Goal: Task Accomplishment & Management: Manage account settings

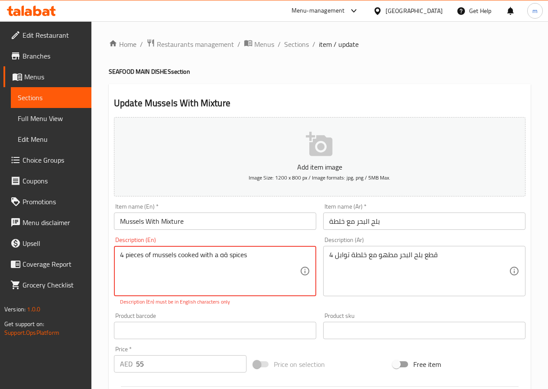
scroll to position [87, 0]
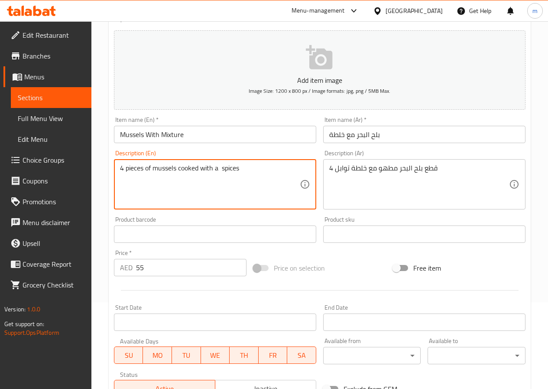
click at [261, 166] on textarea "4 pieces of mussels cooked with a spices" at bounding box center [210, 184] width 180 height 41
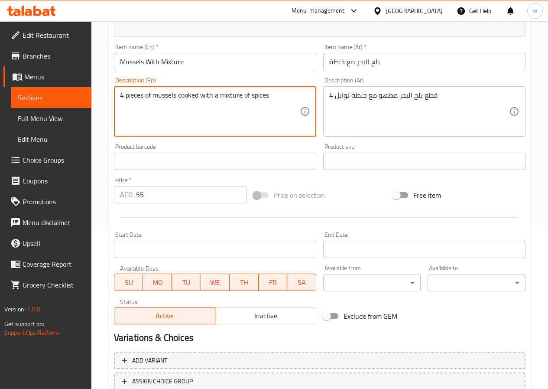
scroll to position [224, 0]
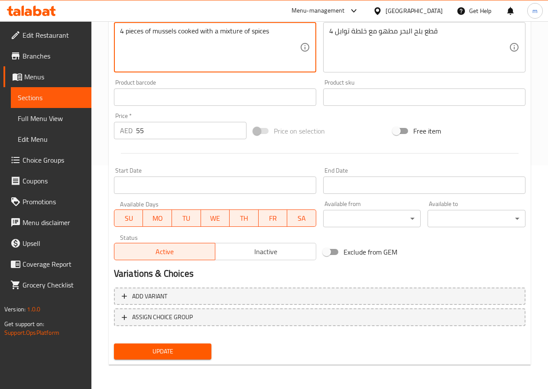
type textarea "4 pieces of mussels cooked with a mixture of spices"
click at [176, 348] on span "Update" at bounding box center [163, 351] width 84 height 11
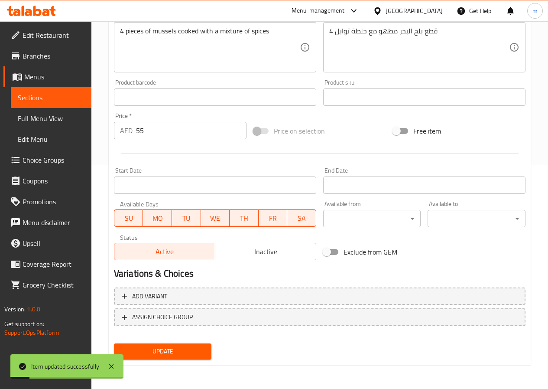
click at [60, 97] on span "Sections" at bounding box center [51, 97] width 67 height 10
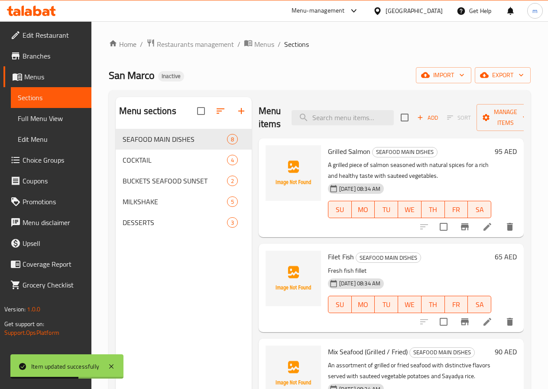
click at [51, 121] on span "Full Menu View" at bounding box center [51, 118] width 67 height 10
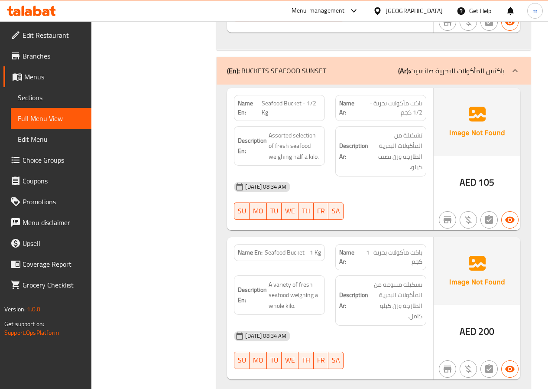
scroll to position [1734, 0]
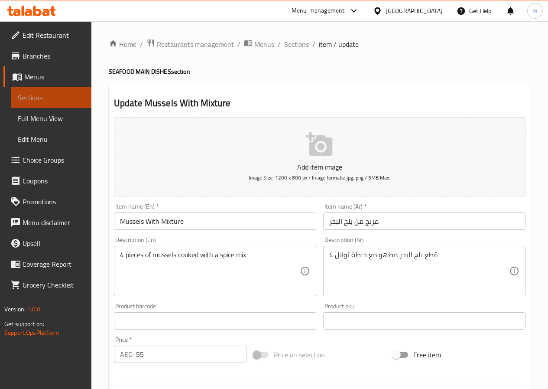
click at [43, 93] on span "Sections" at bounding box center [51, 97] width 67 height 10
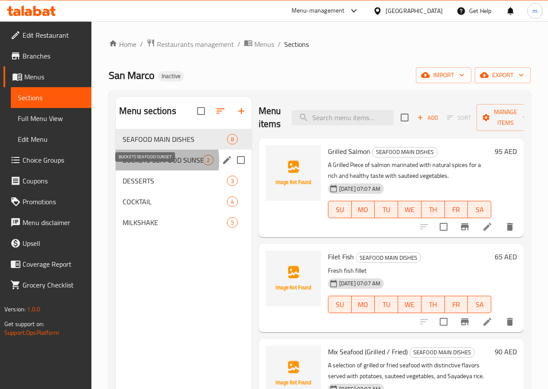
click at [145, 165] on span "BUCKETS SEAFOOD SUNSET" at bounding box center [163, 160] width 80 height 10
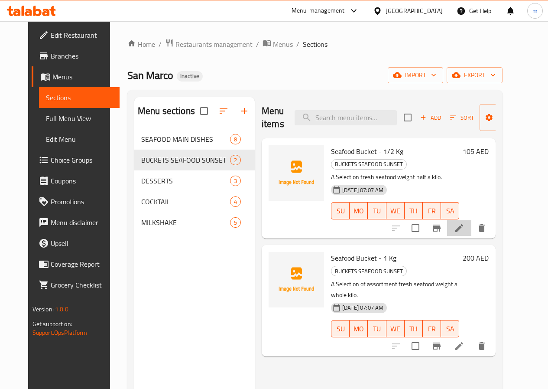
click at [472, 221] on li at bounding box center [459, 228] width 24 height 16
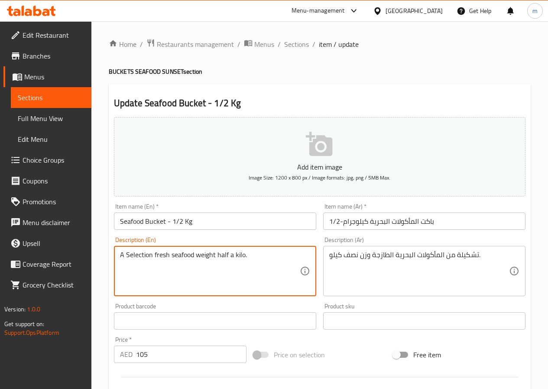
drag, startPoint x: 152, startPoint y: 254, endPoint x: 127, endPoint y: 258, distance: 25.4
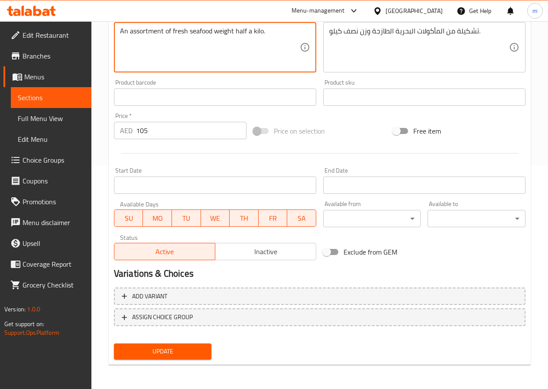
type textarea "An assortment of fresh seafood weight half a kilo."
click at [184, 352] on span "Update" at bounding box center [163, 351] width 84 height 11
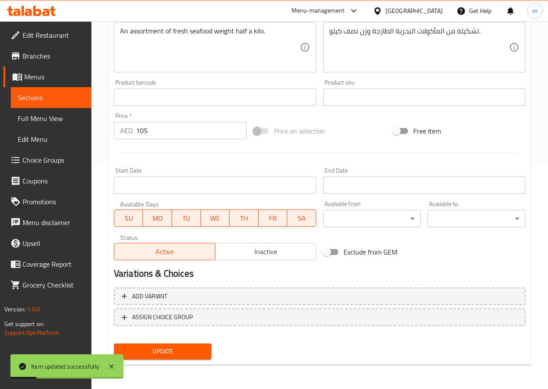
click at [51, 96] on span "Sections" at bounding box center [51, 97] width 67 height 10
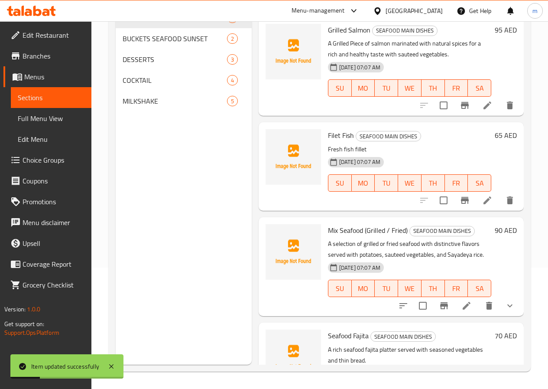
scroll to position [121, 0]
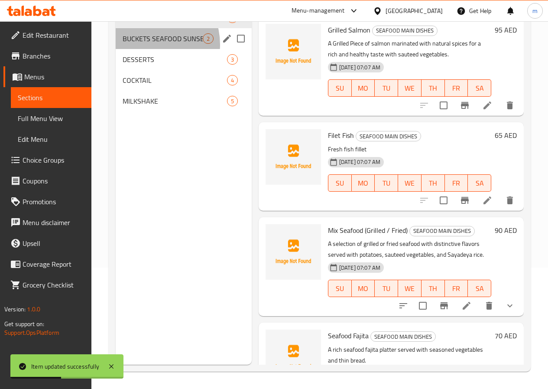
click at [147, 49] on div "BUCKETS SEAFOOD SUNSET 2" at bounding box center [184, 38] width 136 height 21
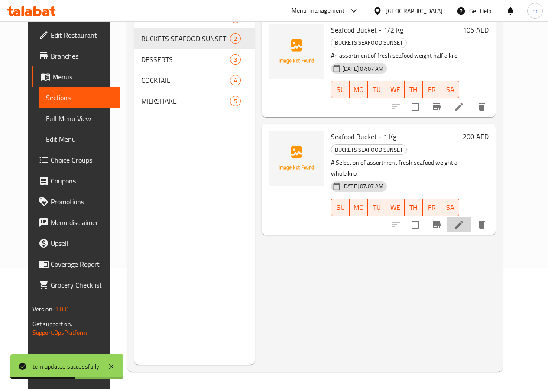
click at [472, 217] on li at bounding box center [459, 225] width 24 height 16
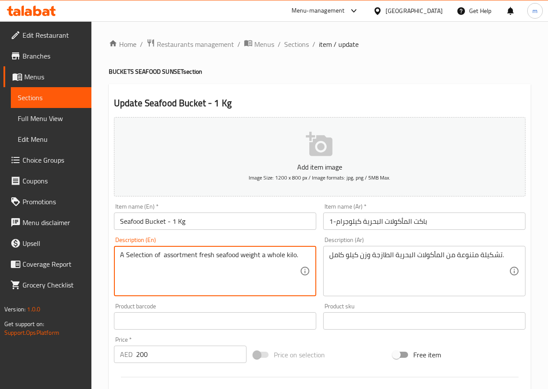
drag, startPoint x: 196, startPoint y: 254, endPoint x: 127, endPoint y: 268, distance: 70.9
drag, startPoint x: 180, startPoint y: 257, endPoint x: 126, endPoint y: 262, distance: 54.5
click at [126, 262] on textarea "A variety assortment of fresh seafood weight a whole kilo." at bounding box center [210, 271] width 180 height 41
type textarea "A variety assortment of fresh seafood weight a whole kilo."
click at [261, 282] on textarea "A variety assortment of fresh seafood weight a whole kilo." at bounding box center [210, 271] width 180 height 41
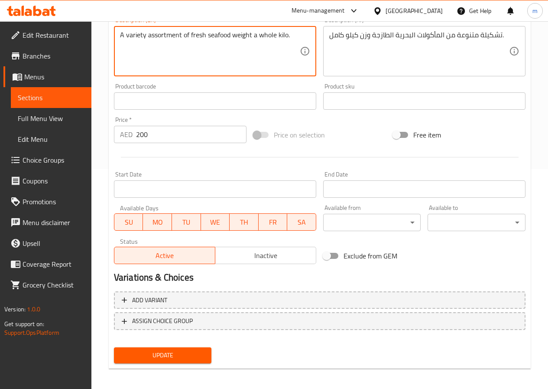
scroll to position [224, 0]
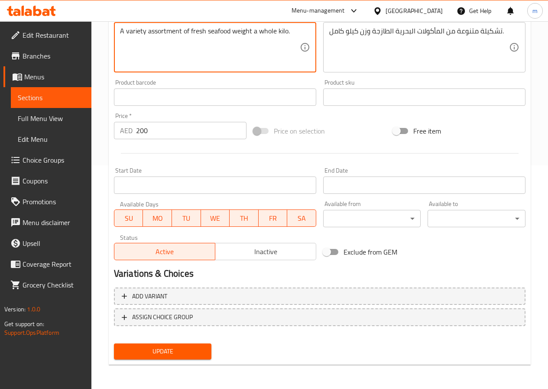
click at [191, 351] on span "Update" at bounding box center [163, 351] width 84 height 11
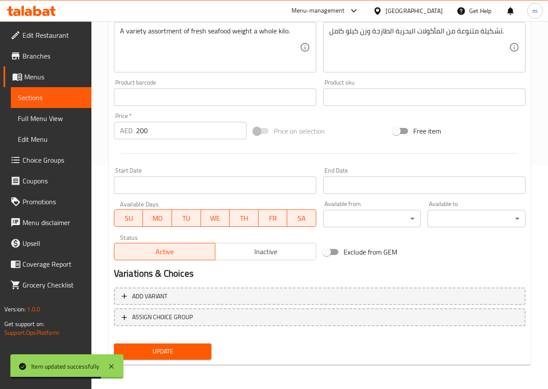
scroll to position [94, 0]
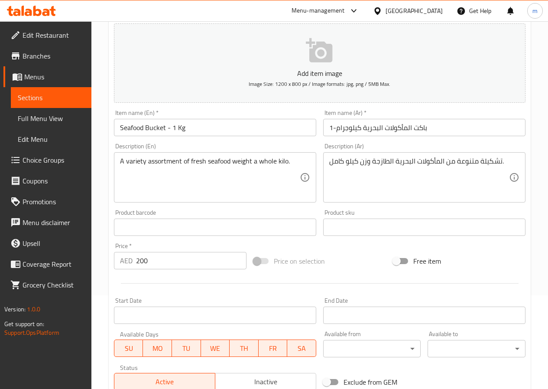
click at [55, 73] on span "Menus" at bounding box center [54, 77] width 60 height 10
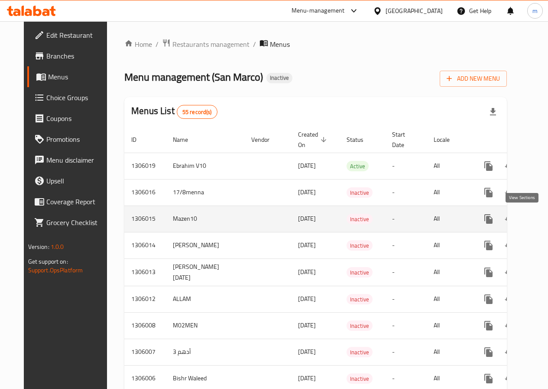
click at [546, 218] on icon "enhanced table" at bounding box center [551, 219] width 10 height 10
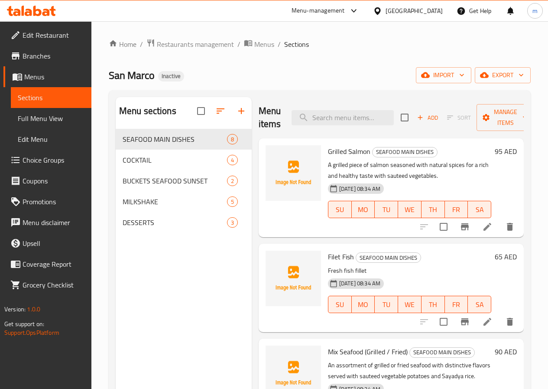
click at [43, 118] on span "Full Menu View" at bounding box center [51, 118] width 67 height 10
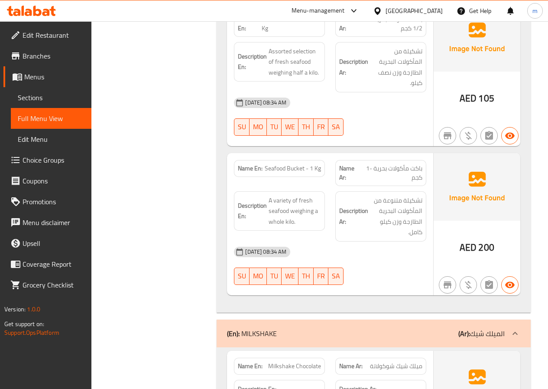
scroll to position [1777, 0]
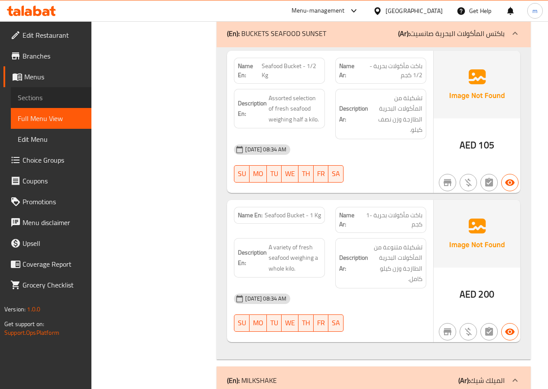
click at [50, 96] on span "Sections" at bounding box center [51, 97] width 67 height 10
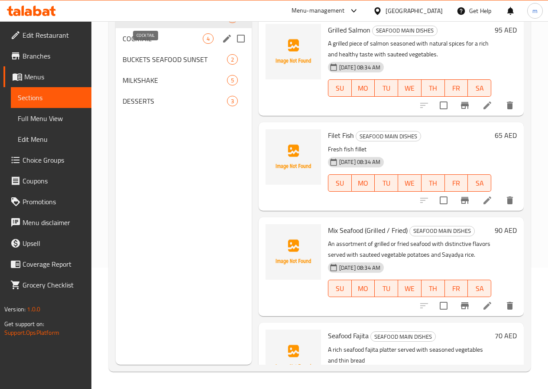
click at [136, 44] on span "COCKTAIL" at bounding box center [163, 38] width 80 height 10
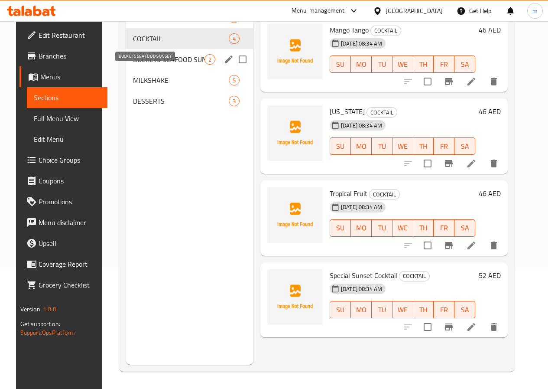
click at [153, 65] on span "BUCKETS SEAFOOD SUNSET" at bounding box center [169, 59] width 72 height 10
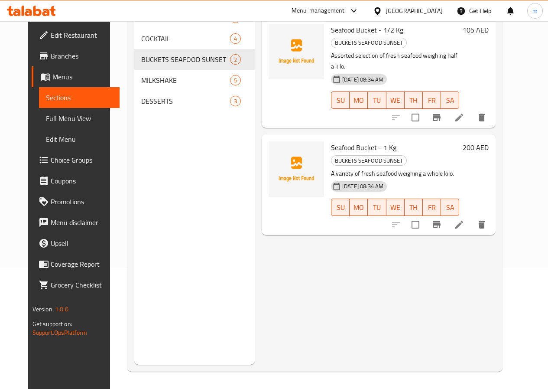
click at [463, 114] on icon at bounding box center [460, 118] width 8 height 8
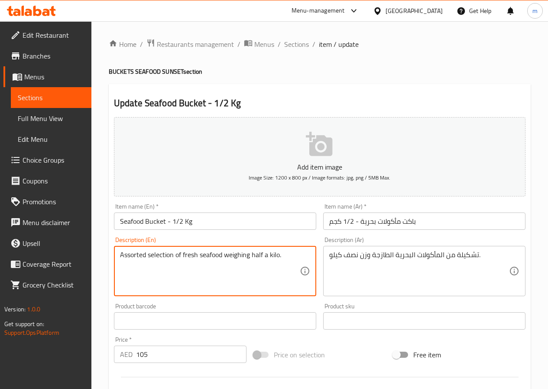
drag, startPoint x: 146, startPoint y: 255, endPoint x: 107, endPoint y: 250, distance: 39.4
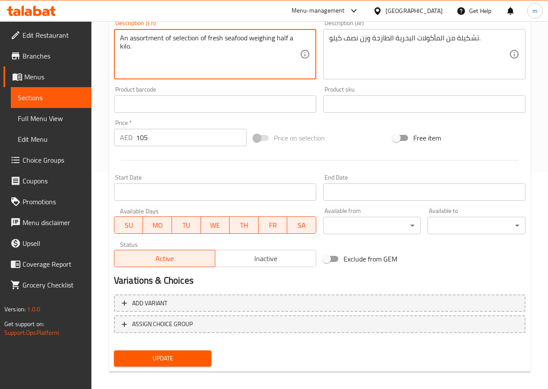
drag, startPoint x: 274, startPoint y: 38, endPoint x: 249, endPoint y: 41, distance: 25.4
click at [249, 41] on textarea "An assortment of selection of fresh seafood weighing half a kilo." at bounding box center [210, 54] width 180 height 41
paste textarea "t"
type textarea "An assortment of selection of fresh seafood weight half a kilo."
click at [300, 36] on div "An assortment of selection of fresh seafood weight half a kilo. Description (En)" at bounding box center [215, 54] width 202 height 50
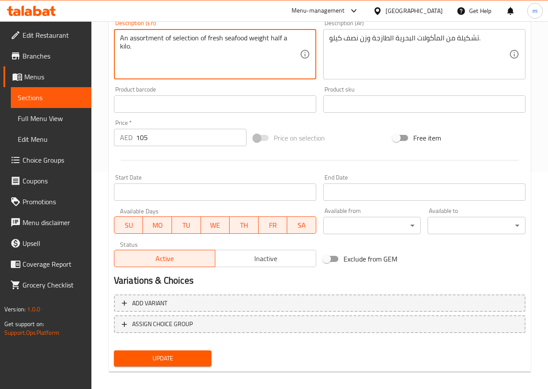
click at [155, 352] on button "Update" at bounding box center [163, 358] width 98 height 16
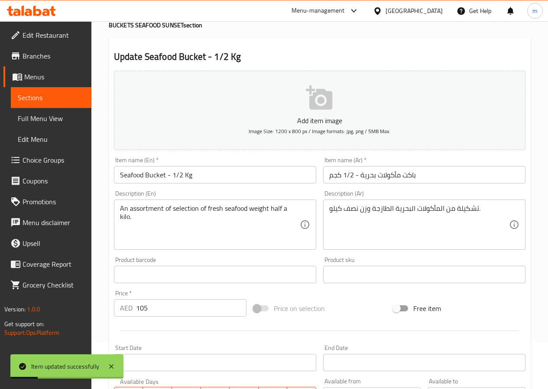
scroll to position [43, 0]
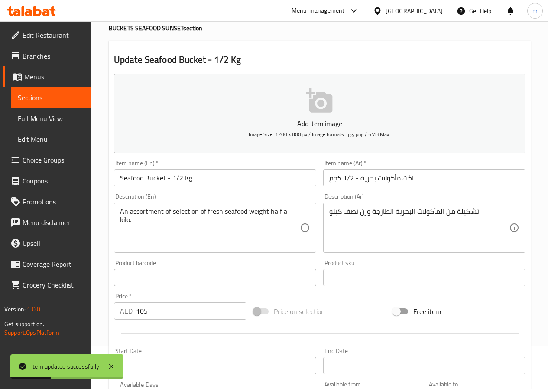
click at [58, 94] on span "Sections" at bounding box center [51, 97] width 67 height 10
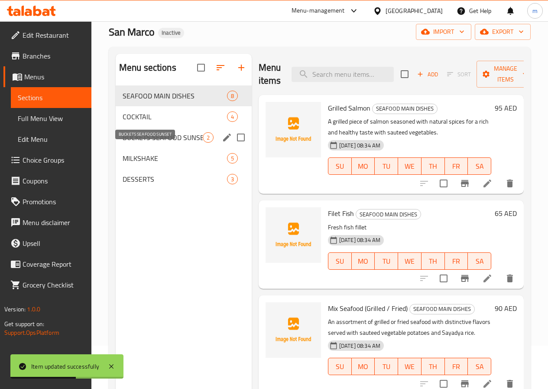
click at [143, 143] on span "BUCKETS SEAFOOD SUNSET" at bounding box center [163, 137] width 80 height 10
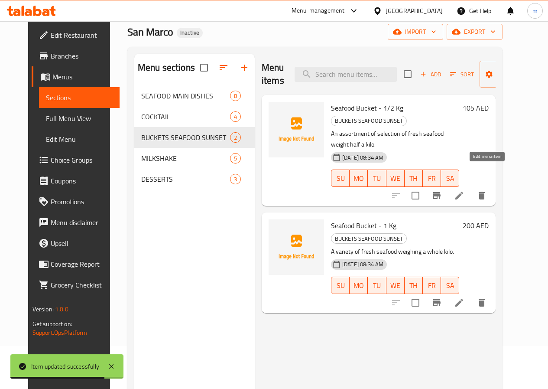
click at [465, 190] on icon at bounding box center [459, 195] width 10 height 10
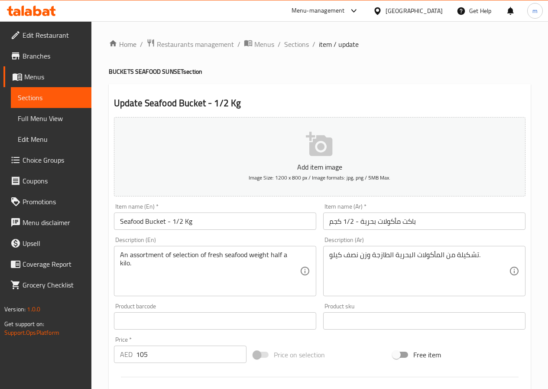
click at [59, 94] on span "Sections" at bounding box center [51, 97] width 67 height 10
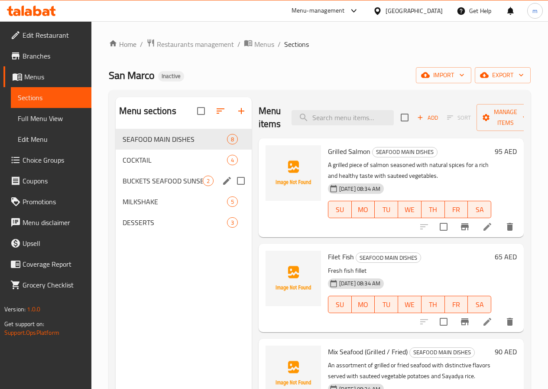
click at [140, 191] on div "BUCKETS SEAFOOD SUNSET 2" at bounding box center [184, 180] width 136 height 21
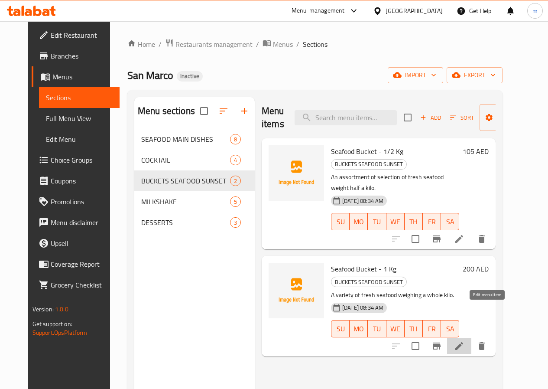
click at [465, 341] on icon at bounding box center [459, 346] width 10 height 10
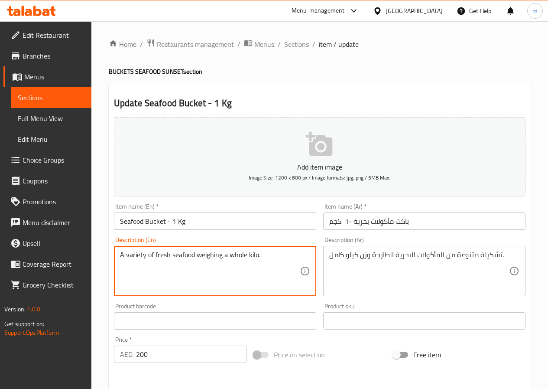
drag, startPoint x: 146, startPoint y: 256, endPoint x: 148, endPoint y: 273, distance: 17.5
click at [148, 273] on textarea "A variety of fresh seafood weighing a whole kilo." at bounding box center [210, 271] width 180 height 41
drag, startPoint x: 258, startPoint y: 254, endPoint x: 233, endPoint y: 253, distance: 24.7
click at [233, 253] on textarea "A variety assortment of fresh seafood weighing a whole kilo." at bounding box center [210, 271] width 180 height 41
paste textarea "t"
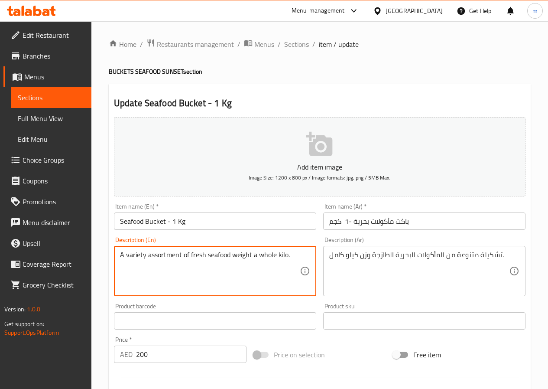
click at [296, 262] on textarea "A variety assortment of fresh seafood weight a whole kilo." at bounding box center [210, 271] width 180 height 41
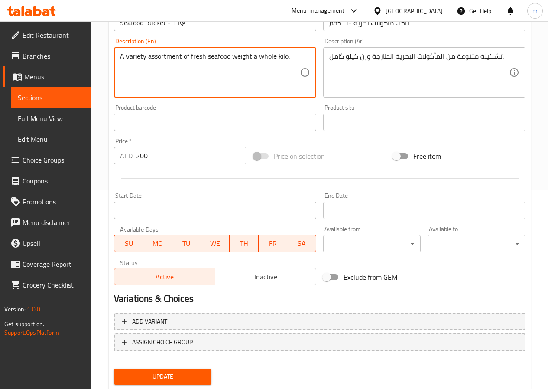
scroll to position [224, 0]
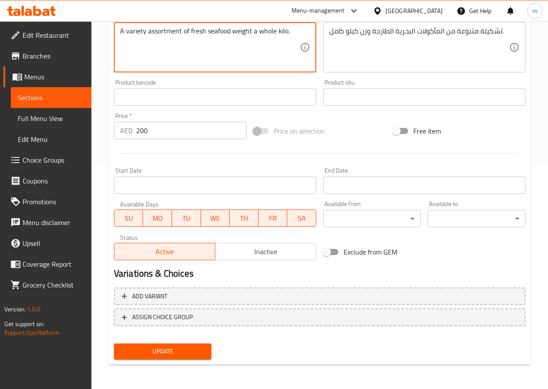
type textarea "A variety assortment of fresh seafood weight a whole kilo."
click at [168, 352] on span "Update" at bounding box center [163, 351] width 84 height 11
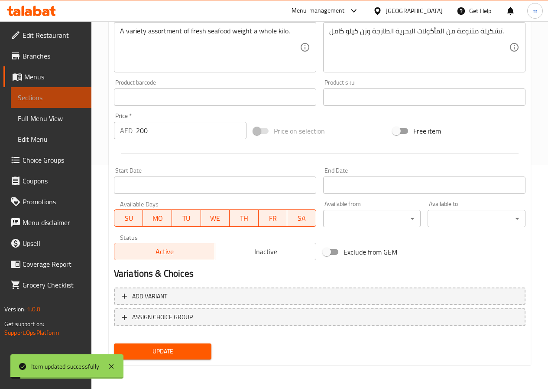
click at [42, 98] on span "Sections" at bounding box center [51, 97] width 67 height 10
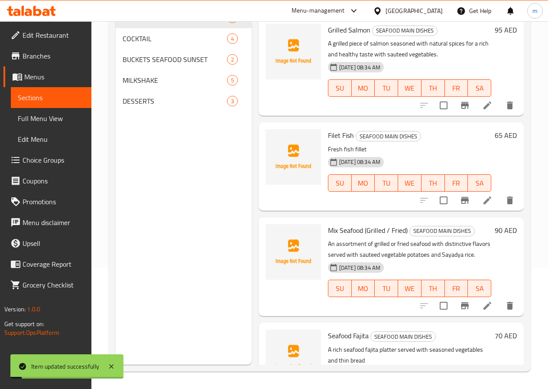
scroll to position [121, 0]
click at [150, 65] on span "BUCKETS SEAFOOD SUNSET" at bounding box center [163, 59] width 80 height 10
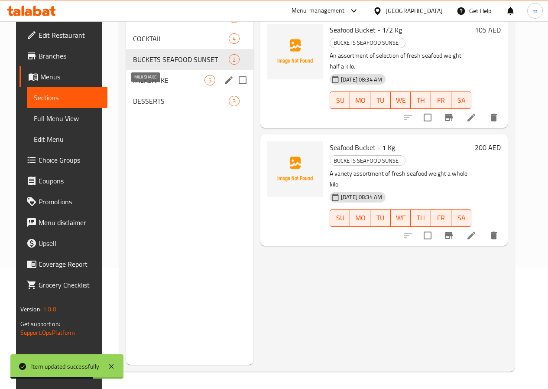
click at [133, 85] on span "MILKSHAKE" at bounding box center [169, 80] width 72 height 10
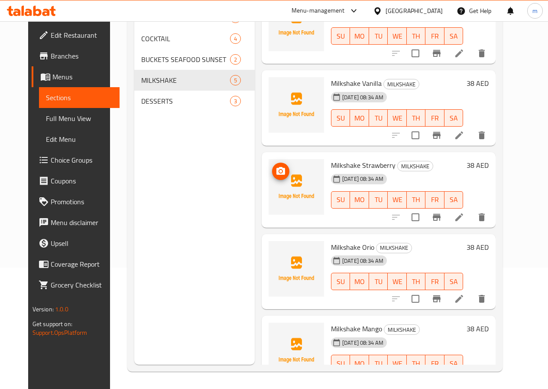
scroll to position [55, 0]
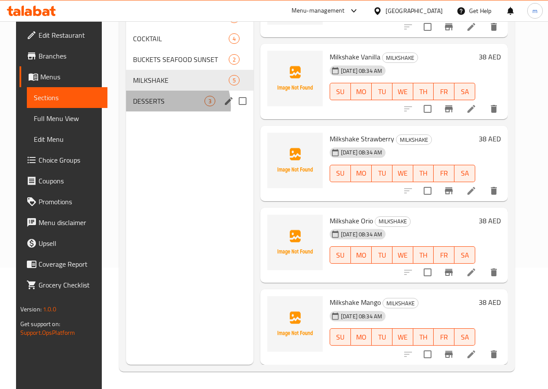
click at [157, 111] on div "DESSERTS 3" at bounding box center [189, 101] width 127 height 21
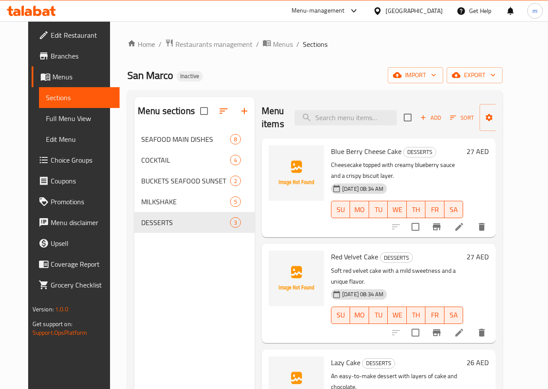
click at [472, 219] on li at bounding box center [459, 227] width 24 height 16
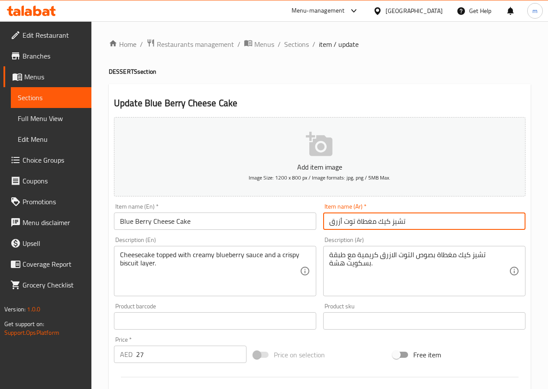
drag, startPoint x: 376, startPoint y: 221, endPoint x: 356, endPoint y: 221, distance: 19.9
click at [356, 221] on input "تشيز كيك مغطاة توت أزرق" at bounding box center [424, 220] width 202 height 17
type input "تشيز كيك توت أزرق"
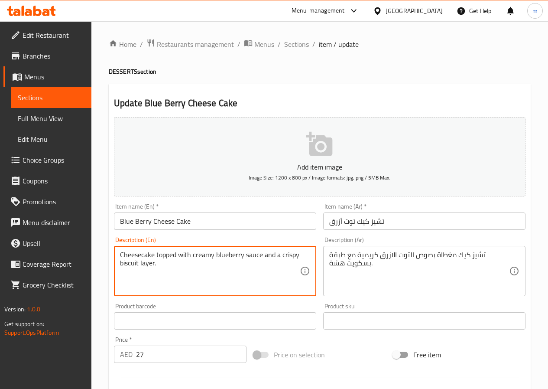
click at [212, 277] on textarea "Cheesecake topped with creamy blueberry sauce and a crispy biscuit layer." at bounding box center [210, 271] width 180 height 41
drag, startPoint x: 281, startPoint y: 254, endPoint x: 298, endPoint y: 251, distance: 17.0
click at [298, 251] on textarea "Cheesecake topped with creamy blueberry sauce and a crispy biscuit layer." at bounding box center [210, 271] width 180 height 41
paste textarea "fragile"
type textarea "Cheesecake topped with creamy blueberry sauce and a fragile biscuit layer."
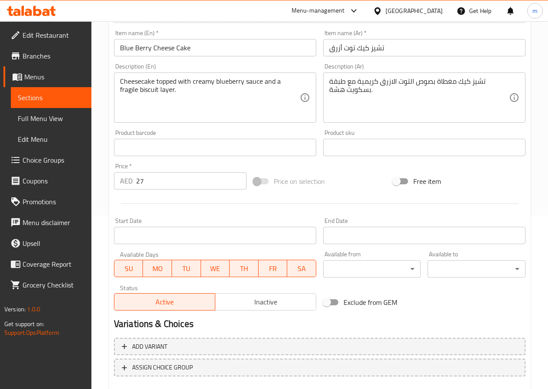
scroll to position [217, 0]
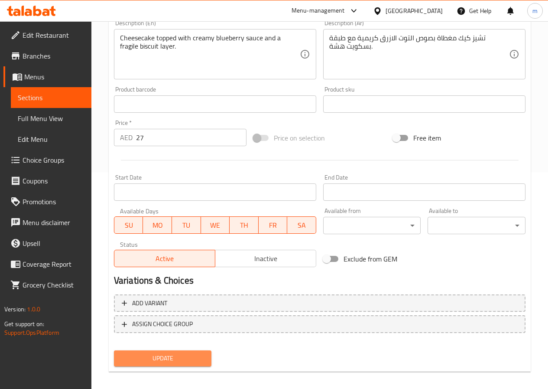
click at [165, 356] on span "Update" at bounding box center [163, 358] width 84 height 11
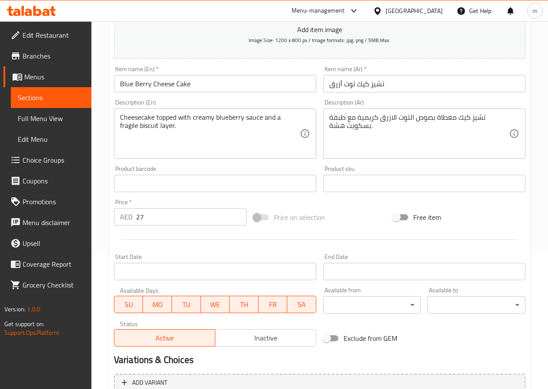
scroll to position [224, 0]
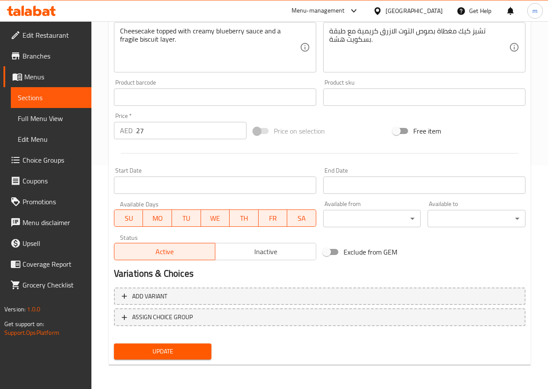
click at [163, 351] on span "Update" at bounding box center [163, 351] width 84 height 11
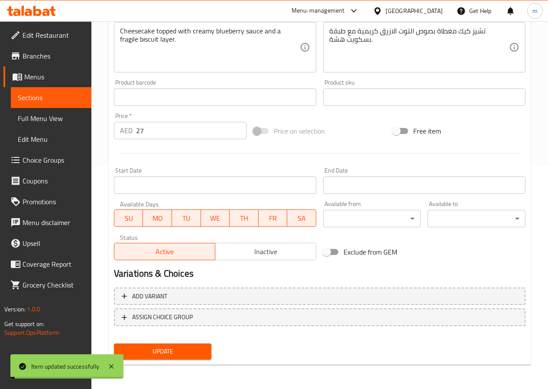
click at [52, 98] on span "Sections" at bounding box center [51, 97] width 67 height 10
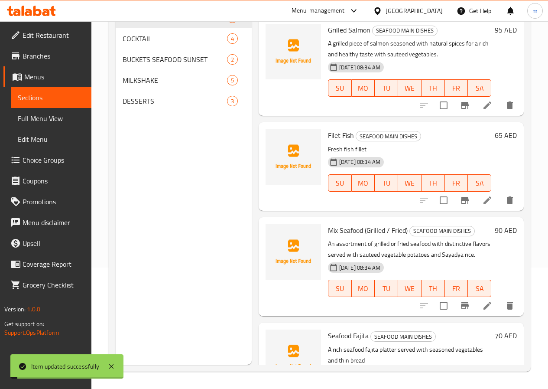
scroll to position [121, 0]
click at [150, 106] on span "DESSERTS" at bounding box center [163, 101] width 80 height 10
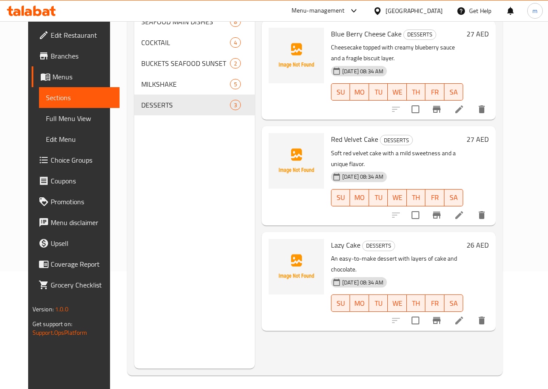
scroll to position [121, 0]
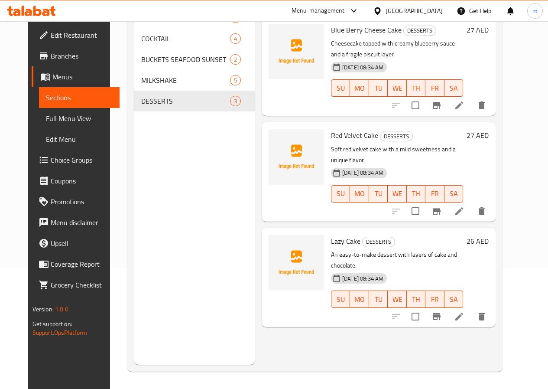
click at [463, 207] on icon at bounding box center [460, 211] width 8 height 8
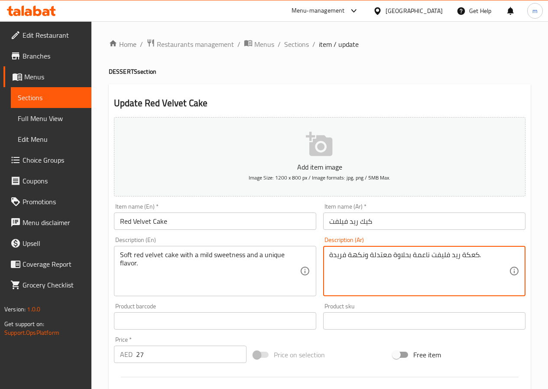
drag, startPoint x: 478, startPoint y: 253, endPoint x: 482, endPoint y: 277, distance: 24.2
drag, startPoint x: 473, startPoint y: 266, endPoint x: 473, endPoint y: 271, distance: 5.2
click at [473, 270] on textarea "كعكة ريد فليفت ناعمة بحلاوة معتدلة ونكهة فريدة." at bounding box center [419, 271] width 180 height 41
click at [466, 255] on textarea "كعكة ريد فليفت ناعمة بحلاوة معتدلة ونكهة فريدة." at bounding box center [419, 271] width 180 height 41
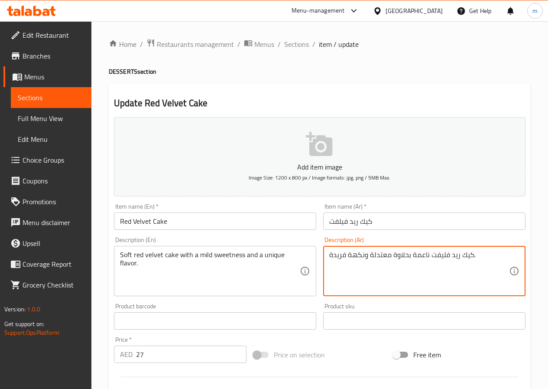
click at [410, 255] on textarea "كيك ريد فليفت ناعمة بحلاوة معتدلة ونكهة فريدة." at bounding box center [419, 271] width 180 height 41
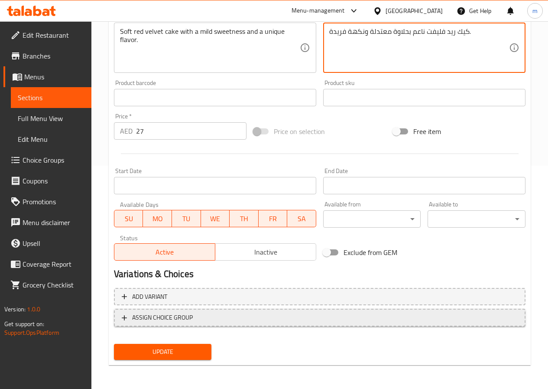
scroll to position [224, 0]
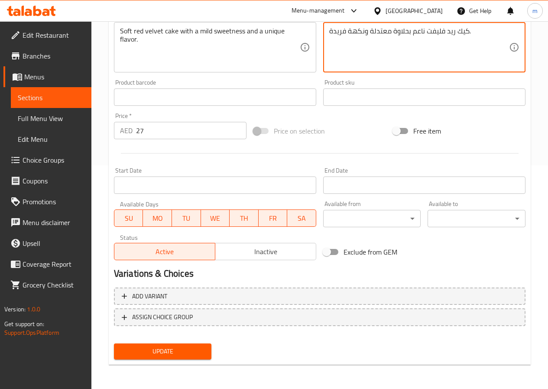
type textarea "كيك ريد فليفت ناعم بحلاوة معتدلة ونكهة فريدة."
click at [182, 351] on span "Update" at bounding box center [163, 351] width 84 height 11
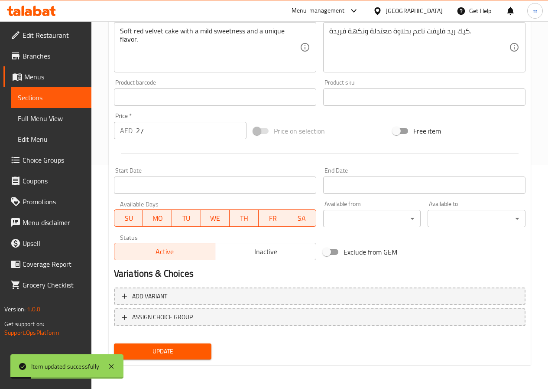
click at [62, 97] on span "Sections" at bounding box center [51, 97] width 67 height 10
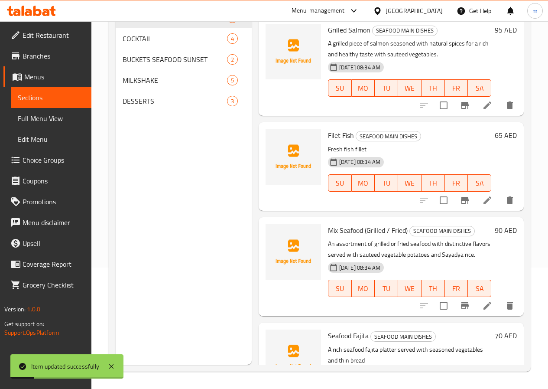
scroll to position [121, 0]
click at [147, 106] on span "DESSERTS" at bounding box center [163, 101] width 80 height 10
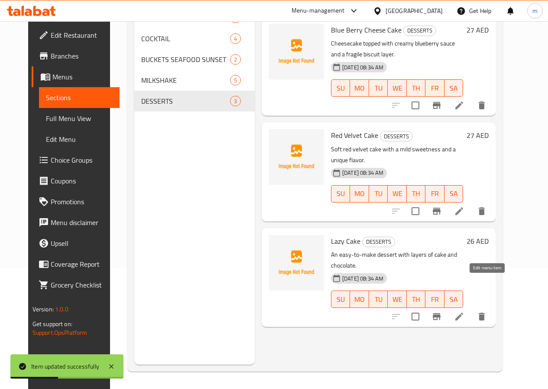
click at [465, 311] on icon at bounding box center [459, 316] width 10 height 10
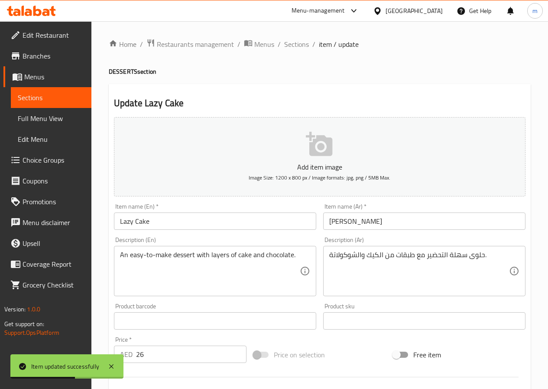
scroll to position [87, 0]
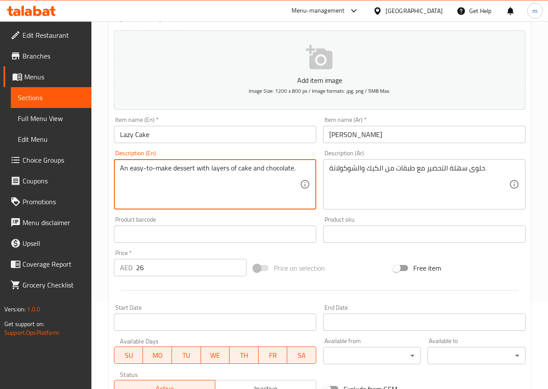
drag, startPoint x: 170, startPoint y: 168, endPoint x: 127, endPoint y: 165, distance: 43.0
paste textarea "easy to prepar"
click at [128, 167] on textarea "Aneasy to prepare dessert with layers of cake and chocolate." at bounding box center [210, 184] width 180 height 41
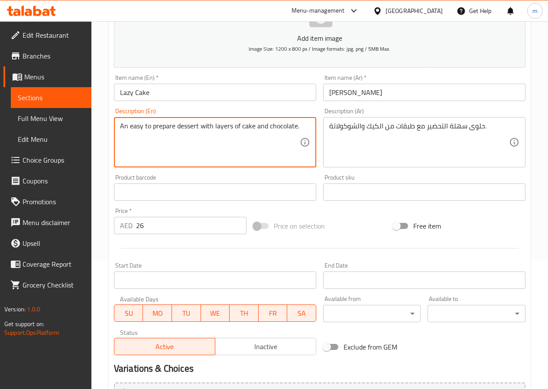
scroll to position [224, 0]
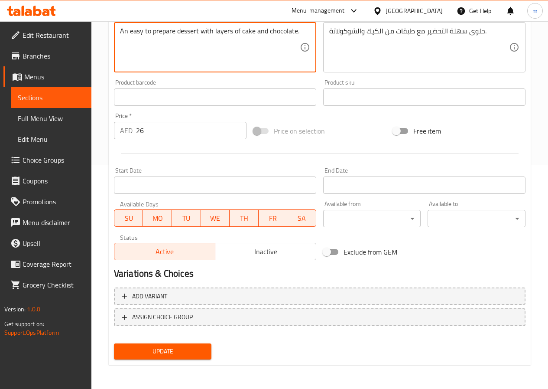
type textarea "An easy to prepare dessert with layers of cake and chocolate."
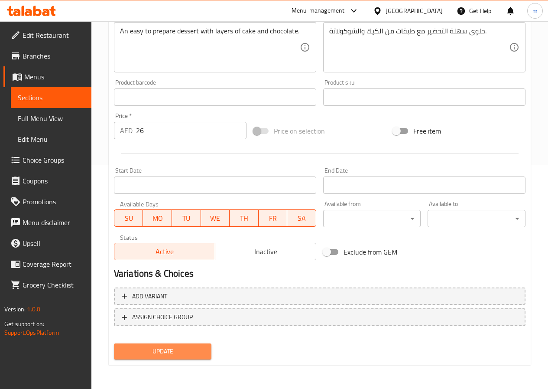
click at [182, 349] on span "Update" at bounding box center [163, 351] width 84 height 11
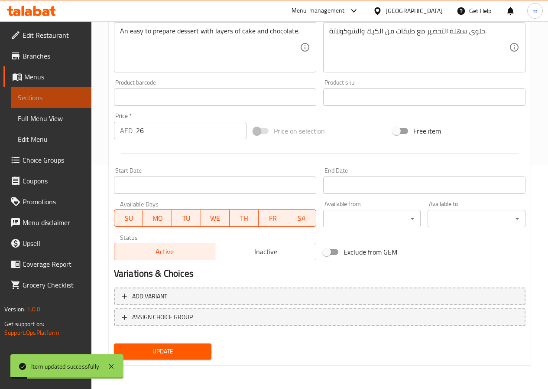
click at [52, 100] on span "Sections" at bounding box center [51, 97] width 67 height 10
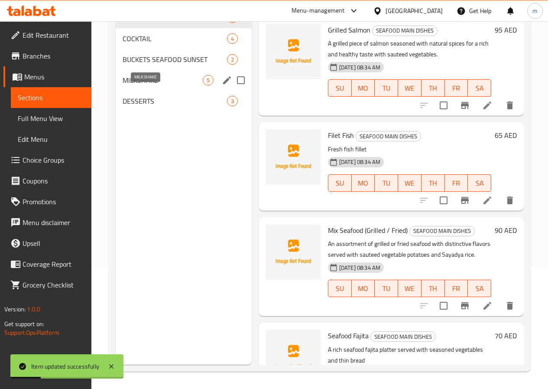
click at [155, 85] on span "MILKSHAKE" at bounding box center [163, 80] width 80 height 10
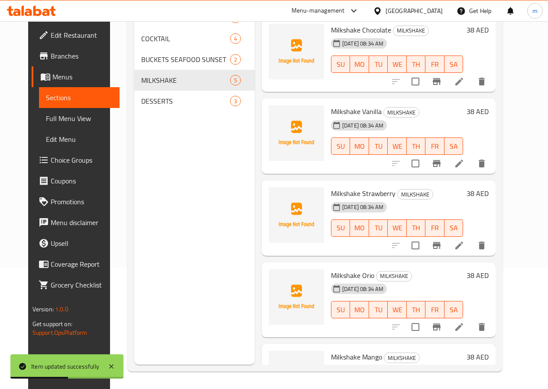
click at [463, 164] on icon at bounding box center [460, 164] width 8 height 8
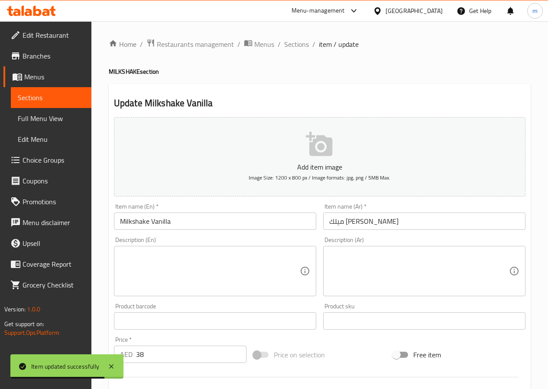
click at [58, 98] on span "Sections" at bounding box center [51, 97] width 67 height 10
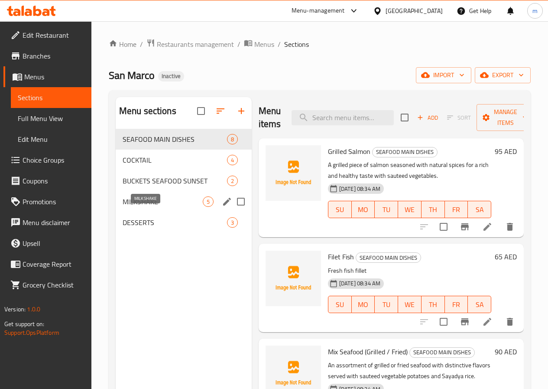
click at [150, 207] on span "MILKSHAKE" at bounding box center [163, 201] width 80 height 10
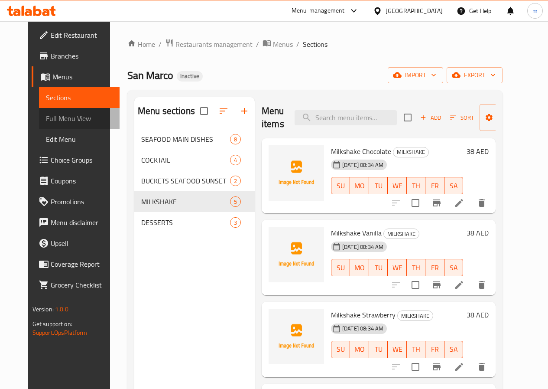
click at [46, 114] on span "Full Menu View" at bounding box center [79, 118] width 67 height 10
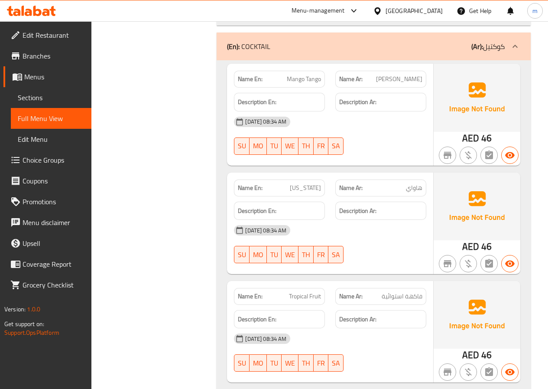
scroll to position [1257, 0]
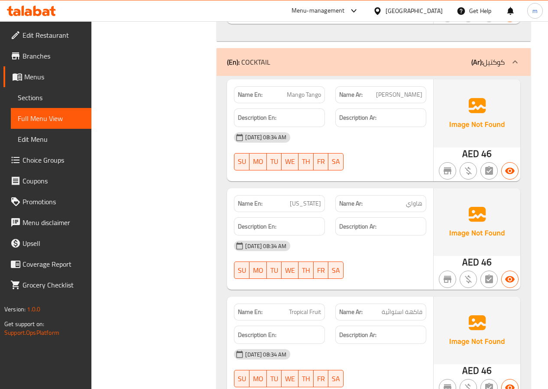
click at [42, 117] on span "Full Menu View" at bounding box center [51, 118] width 67 height 10
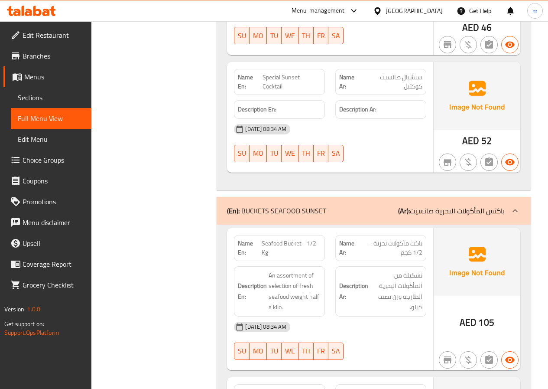
scroll to position [1604, 0]
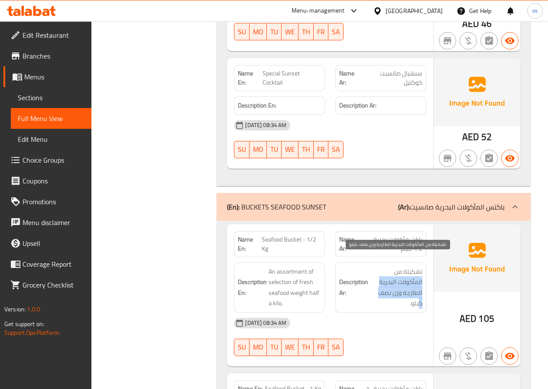
drag, startPoint x: 386, startPoint y: 258, endPoint x: 420, endPoint y: 297, distance: 51.6
click at [420, 297] on span "تشكيلة من المأكولات البحرية الطازجة وزن نصف كيلو." at bounding box center [396, 287] width 52 height 42
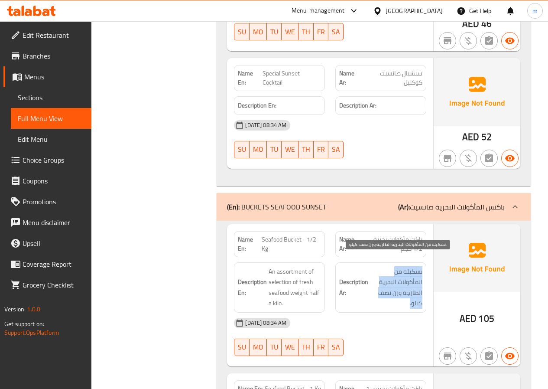
drag, startPoint x: 422, startPoint y: 259, endPoint x: 369, endPoint y: 294, distance: 63.5
copy span "تشكيلة من المأكولات البحرية الطازجة وزن نصف كيلو."
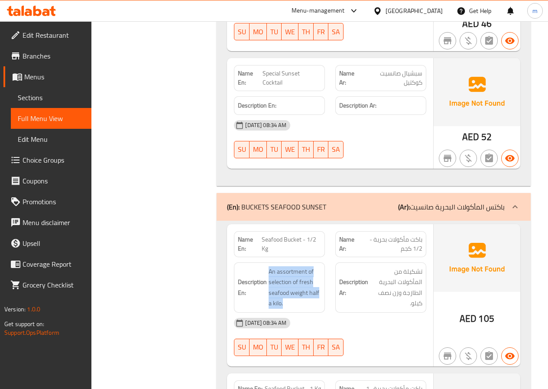
drag, startPoint x: 269, startPoint y: 262, endPoint x: 324, endPoint y: 299, distance: 66.2
copy span "An assortment of selection of fresh seafood weight half a kilo."
click at [59, 98] on span "Sections" at bounding box center [51, 97] width 67 height 10
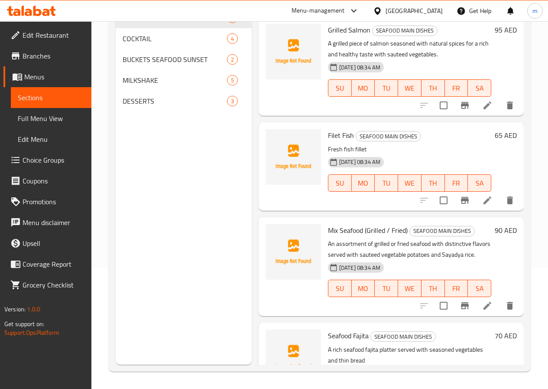
scroll to position [121, 0]
click at [142, 70] on div "BUCKETS SEAFOOD SUNSET 2" at bounding box center [184, 59] width 136 height 21
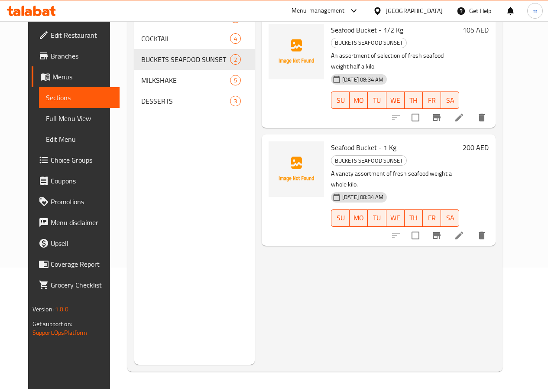
click at [472, 110] on li at bounding box center [459, 118] width 24 height 16
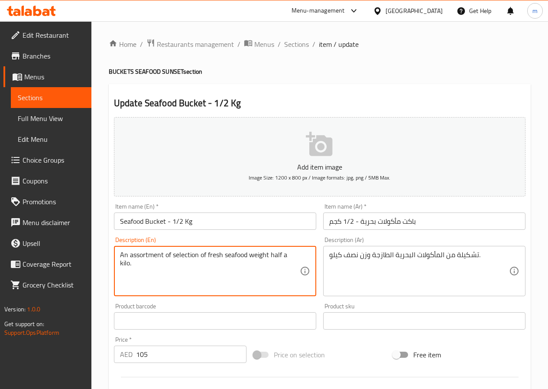
drag, startPoint x: 199, startPoint y: 256, endPoint x: 165, endPoint y: 265, distance: 35.3
drag, startPoint x: 233, startPoint y: 255, endPoint x: 216, endPoint y: 260, distance: 17.6
click at [216, 260] on textarea "An assortment of fresh seafood weight half a kilo." at bounding box center [210, 271] width 180 height 41
click at [230, 267] on textarea "An assortment of fresh seafood weight half a kilo." at bounding box center [210, 271] width 180 height 41
click at [232, 254] on textarea "An assortment of fresh seafood weight half a kilo." at bounding box center [210, 271] width 180 height 41
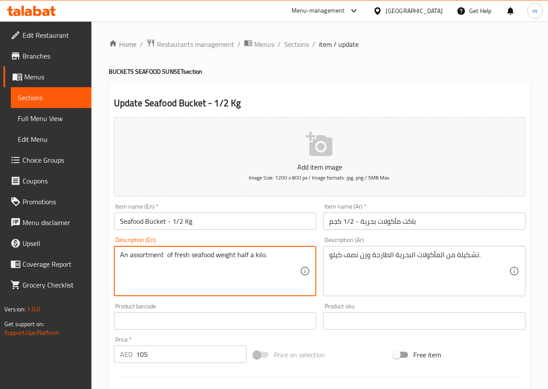
click at [232, 254] on textarea "An assortment of fresh seafood weight half a kilo." at bounding box center [210, 271] width 180 height 41
paste textarea "ing"
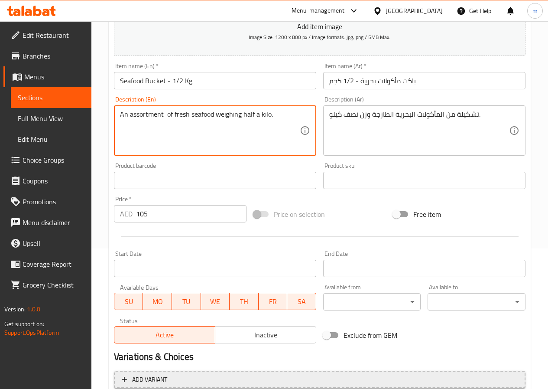
scroll to position [217, 0]
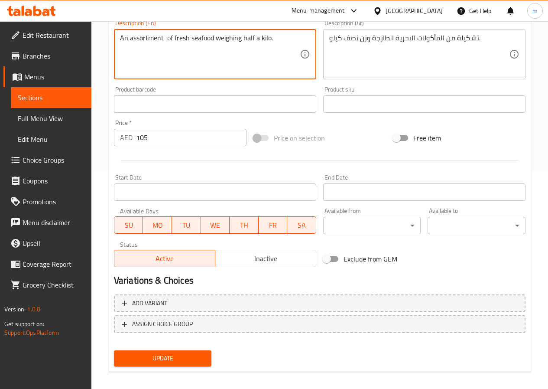
type textarea "An assortment of fresh seafood weighing half a kilo."
click at [136, 360] on span "Update" at bounding box center [163, 358] width 84 height 11
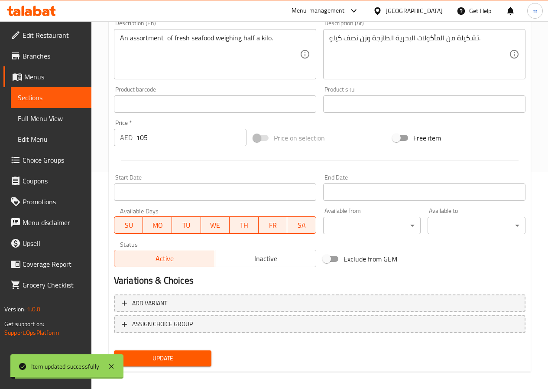
click at [44, 101] on span "Sections" at bounding box center [51, 97] width 67 height 10
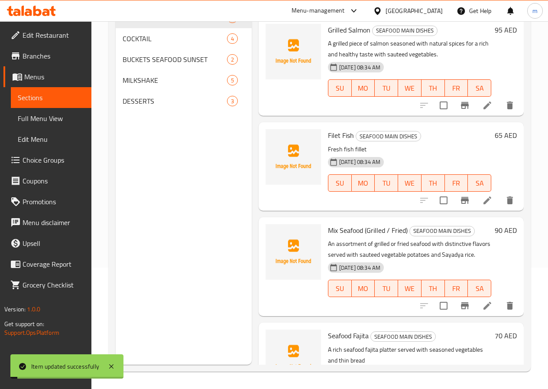
scroll to position [121, 0]
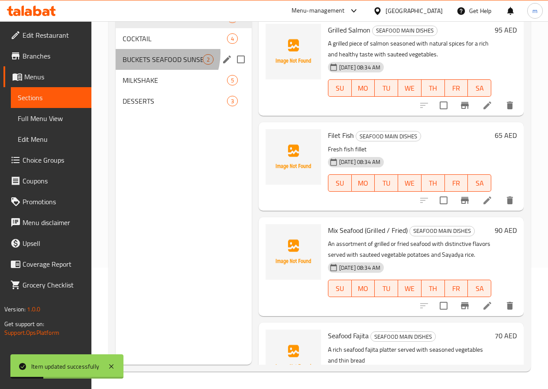
click at [155, 66] on div "BUCKETS SEAFOOD SUNSET 2" at bounding box center [184, 59] width 136 height 21
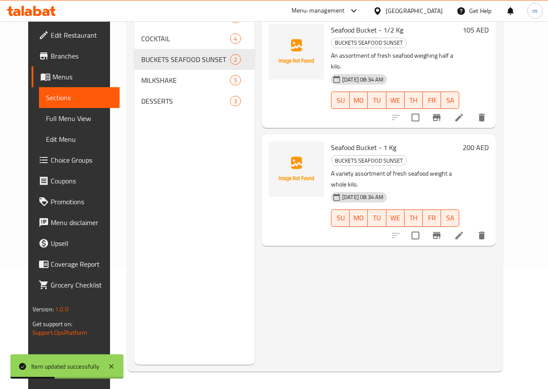
click at [472, 228] on li at bounding box center [459, 236] width 24 height 16
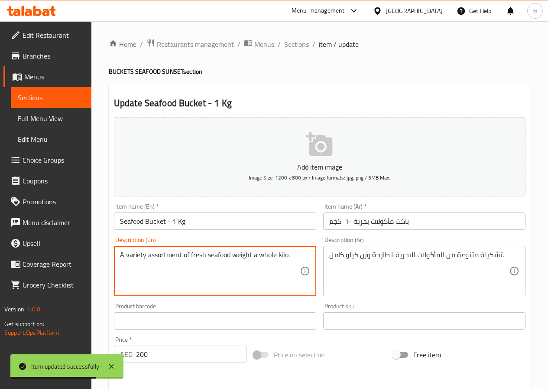
click at [242, 254] on textarea "A variety assortment of fresh seafood weight a whole kilo." at bounding box center [210, 271] width 180 height 41
paste textarea "ing"
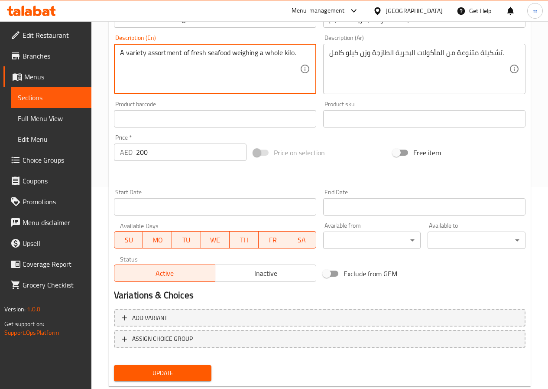
scroll to position [224, 0]
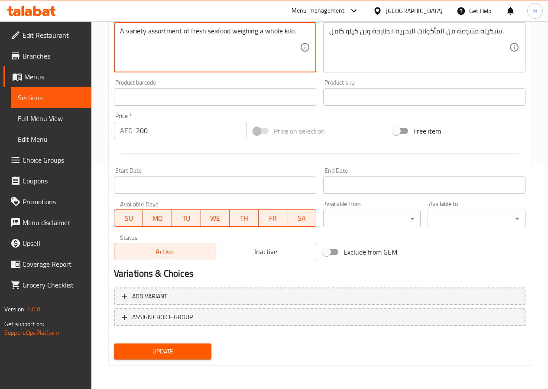
type textarea "A variety assortment of fresh seafood weighing a whole kilo."
click at [189, 349] on span "Update" at bounding box center [163, 351] width 84 height 11
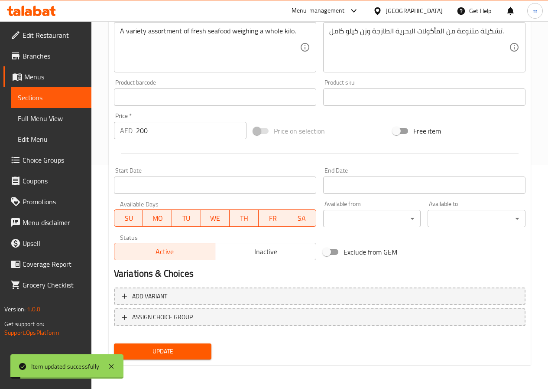
click at [49, 93] on span "Sections" at bounding box center [51, 97] width 67 height 10
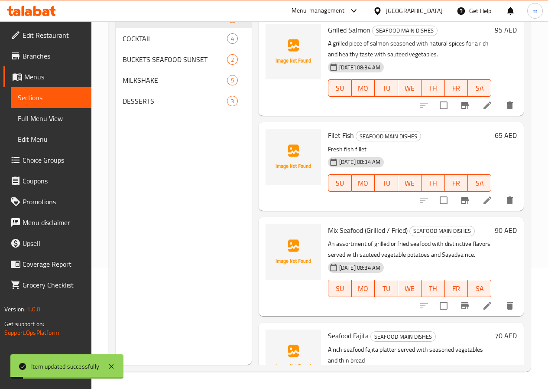
scroll to position [121, 0]
click at [147, 44] on span "COCKTAIL" at bounding box center [163, 38] width 80 height 10
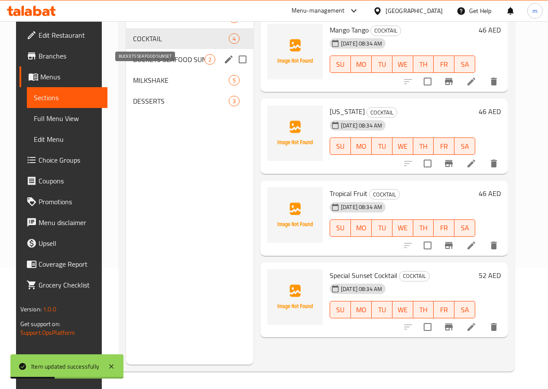
click at [137, 65] on span "BUCKETS SEAFOOD SUNSET" at bounding box center [169, 59] width 72 height 10
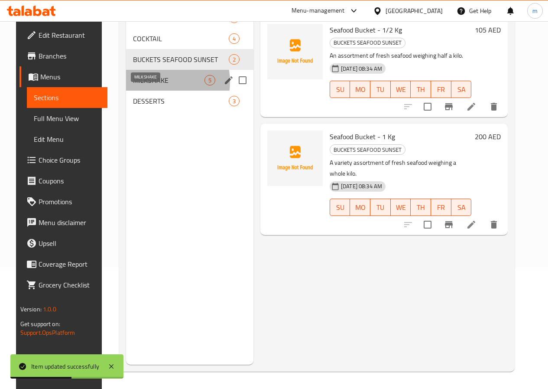
click at [146, 85] on span "MILKSHAKE" at bounding box center [169, 80] width 72 height 10
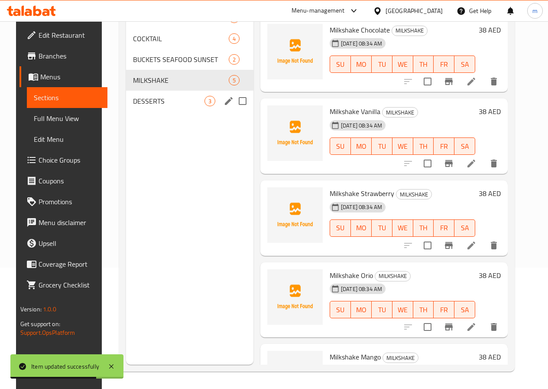
click at [126, 111] on div "DESSERTS 3" at bounding box center [189, 101] width 127 height 21
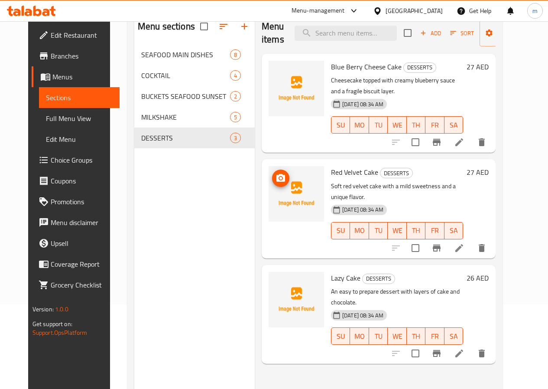
scroll to position [35, 0]
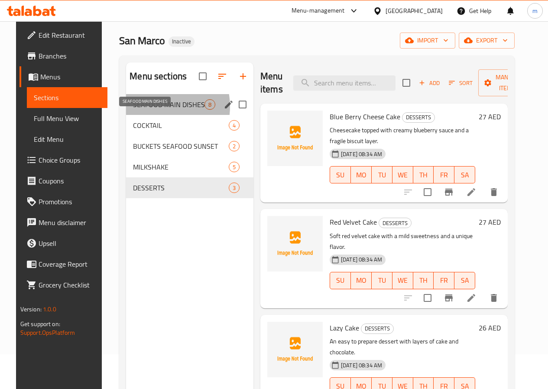
click at [143, 110] on span "SEAFOOD MAIN DISHES" at bounding box center [169, 104] width 72 height 10
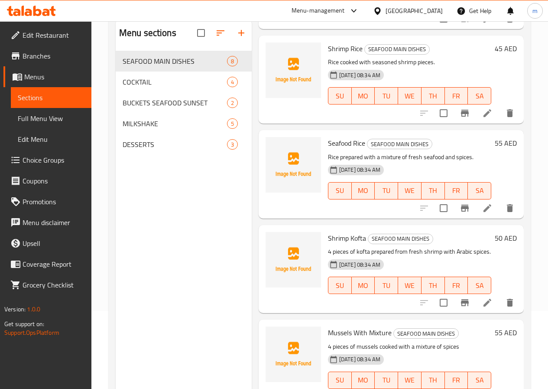
scroll to position [121, 0]
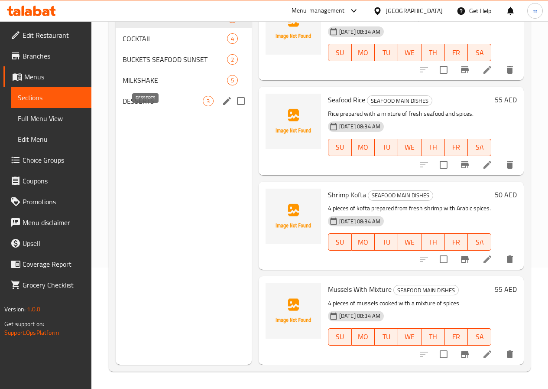
click at [148, 106] on span "DESSERTS" at bounding box center [163, 101] width 80 height 10
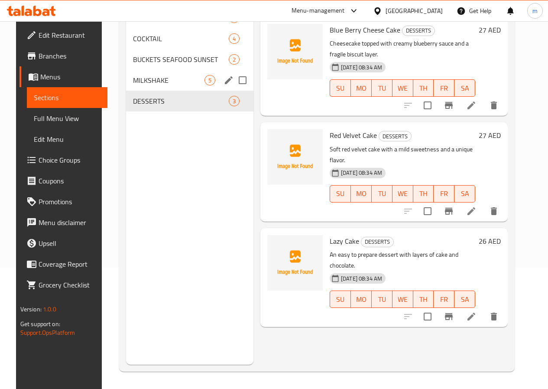
click at [126, 91] on div "MILKSHAKE 5" at bounding box center [189, 80] width 127 height 21
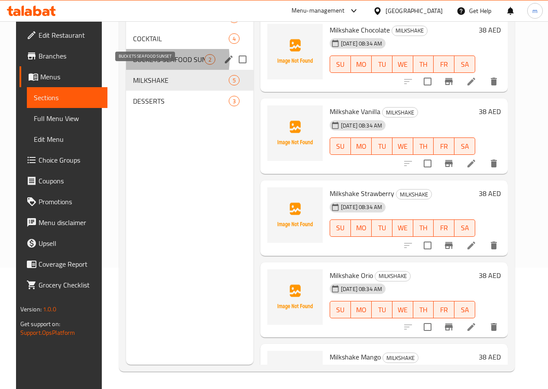
click at [133, 65] on span "BUCKETS SEAFOOD SUNSET" at bounding box center [169, 59] width 72 height 10
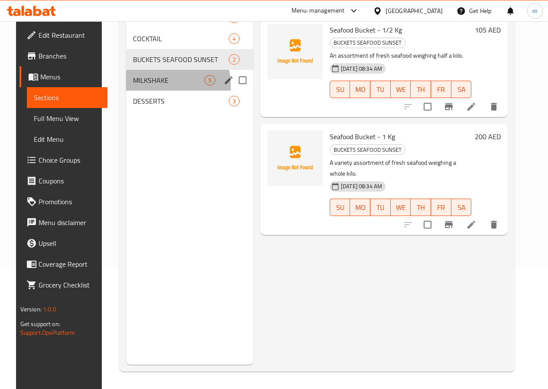
click at [143, 91] on div "MILKSHAKE 5" at bounding box center [189, 80] width 127 height 21
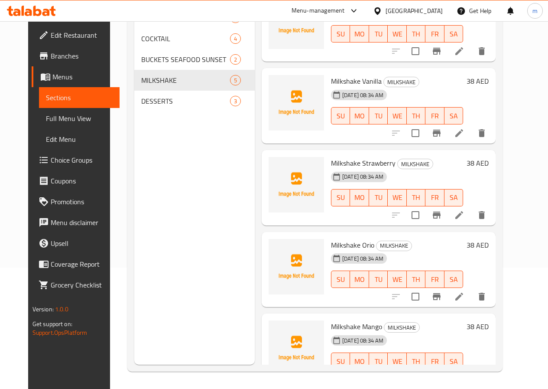
scroll to position [55, 0]
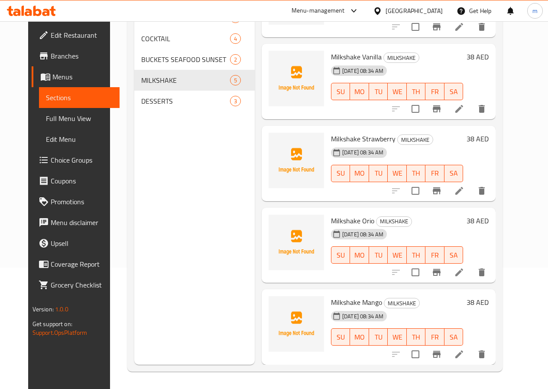
click at [53, 113] on span "Full Menu View" at bounding box center [79, 118] width 67 height 10
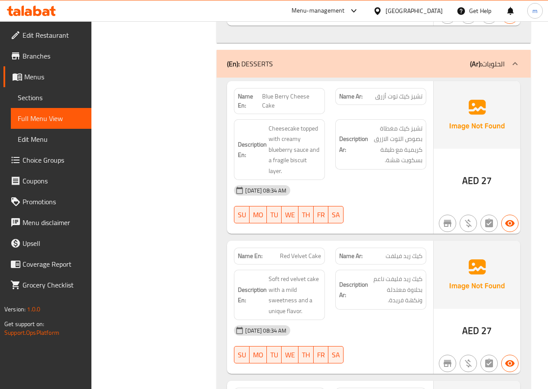
scroll to position [2731, 0]
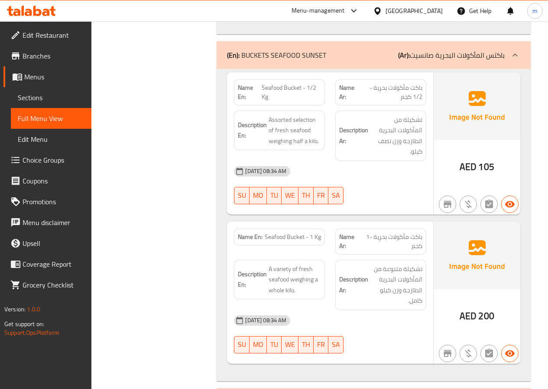
scroll to position [1777, 0]
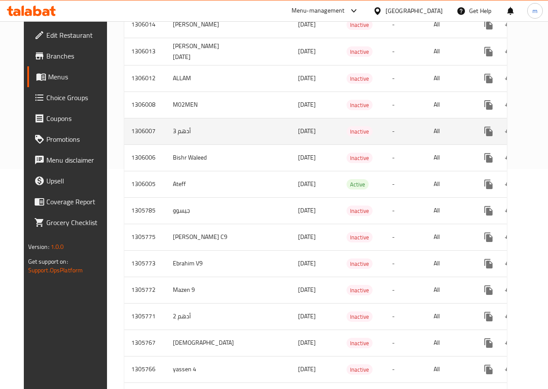
scroll to position [260, 0]
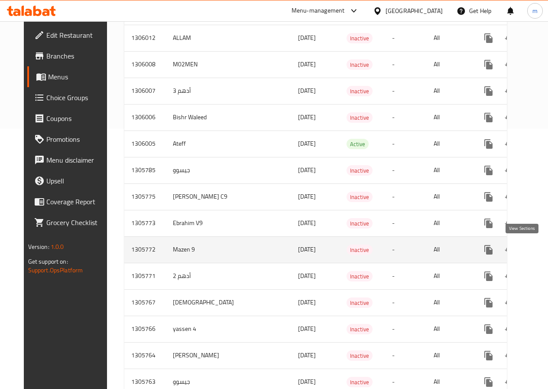
click at [546, 251] on icon "enhanced table" at bounding box center [551, 249] width 10 height 10
